Goal: Task Accomplishment & Management: Use online tool/utility

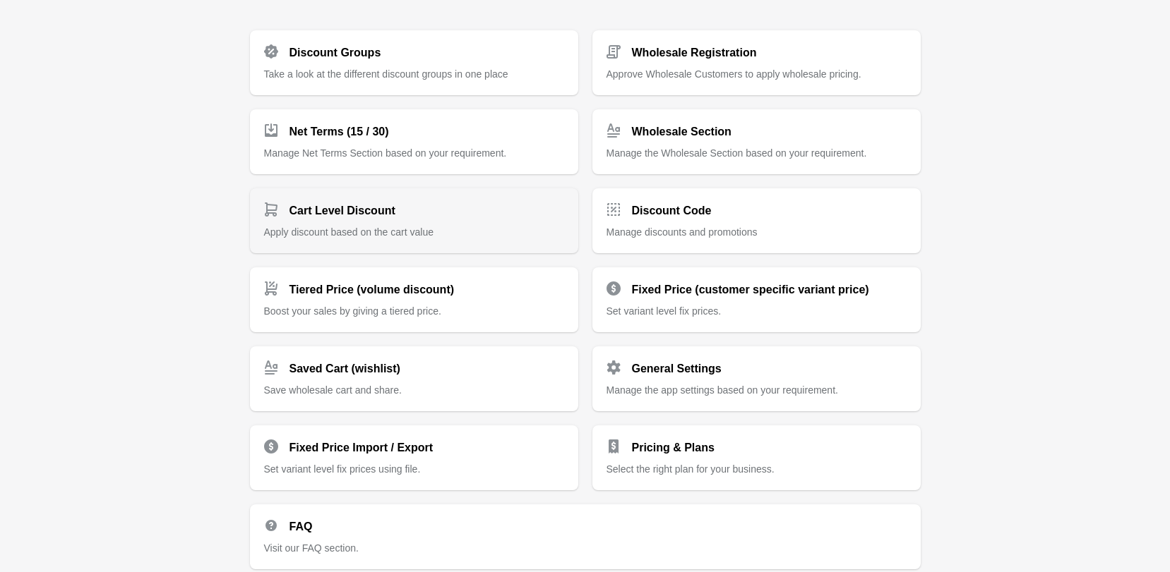
scroll to position [272, 0]
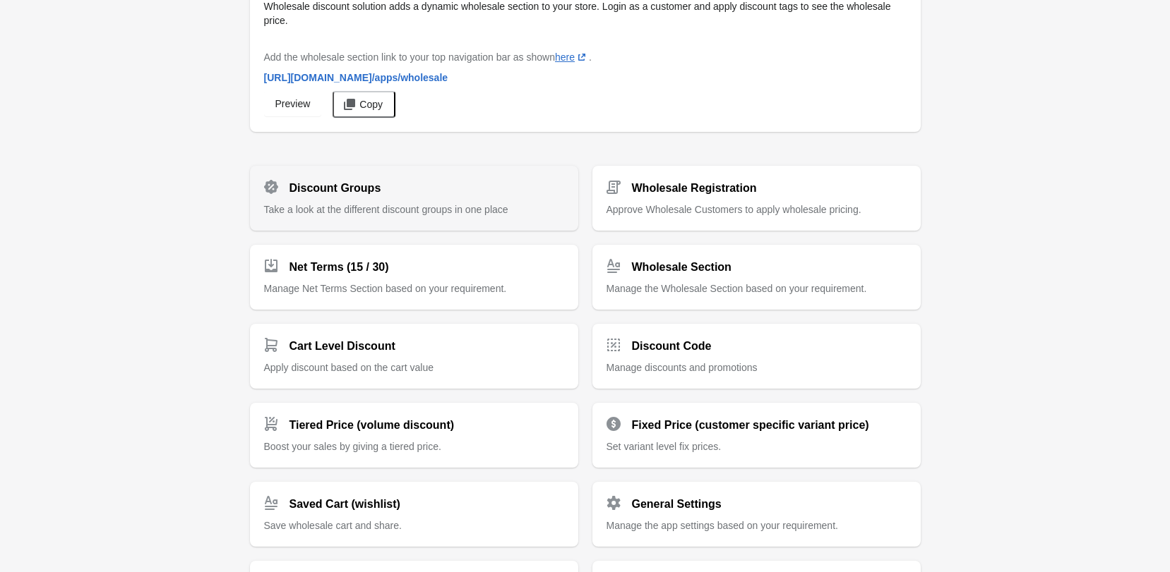
click at [380, 193] on div "Discount Groups" at bounding box center [408, 183] width 311 height 28
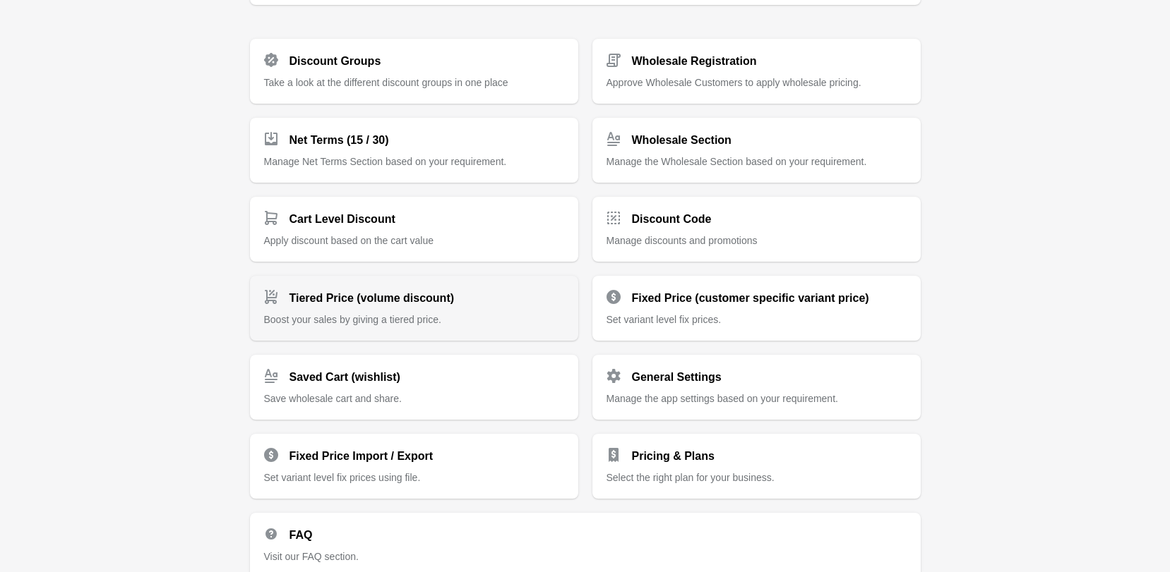
scroll to position [212, 0]
